Goal: Transaction & Acquisition: Book appointment/travel/reservation

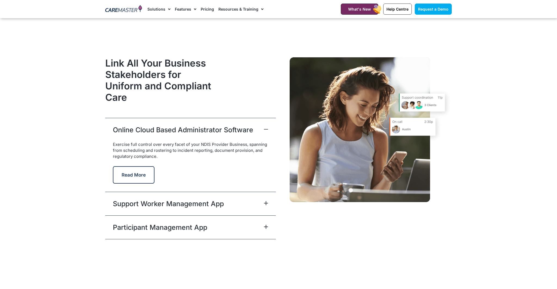
scroll to position [1411, 0]
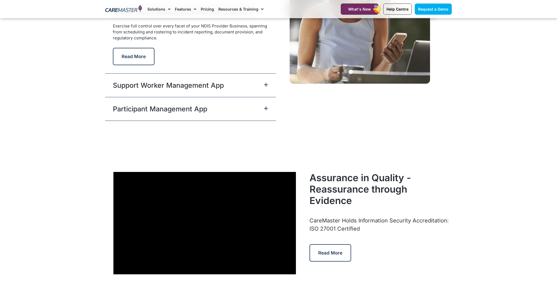
click at [265, 87] on div "Support Worker Management App" at bounding box center [190, 85] width 170 height 24
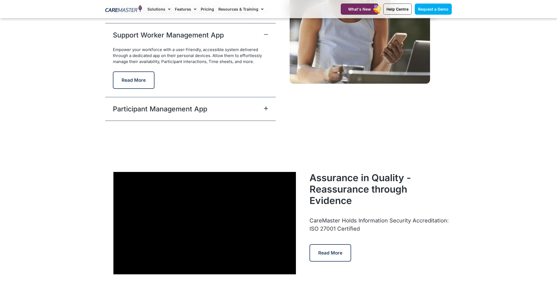
click at [264, 110] on icon at bounding box center [266, 108] width 4 height 4
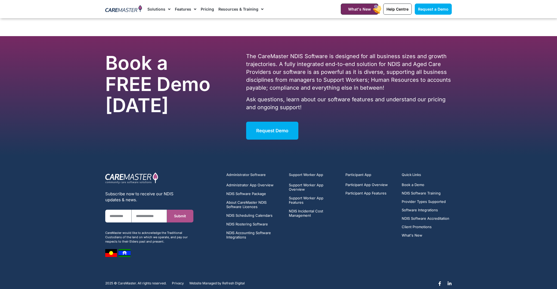
scroll to position [3425, 0]
